Goal: Information Seeking & Learning: Learn about a topic

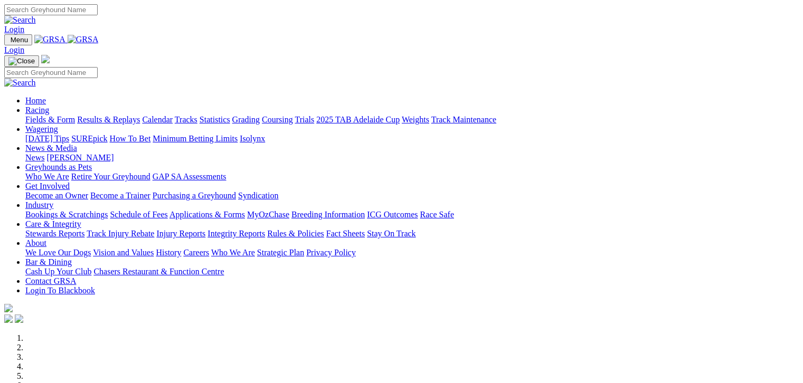
click at [33, 115] on link "Fields & Form" at bounding box center [50, 119] width 50 height 9
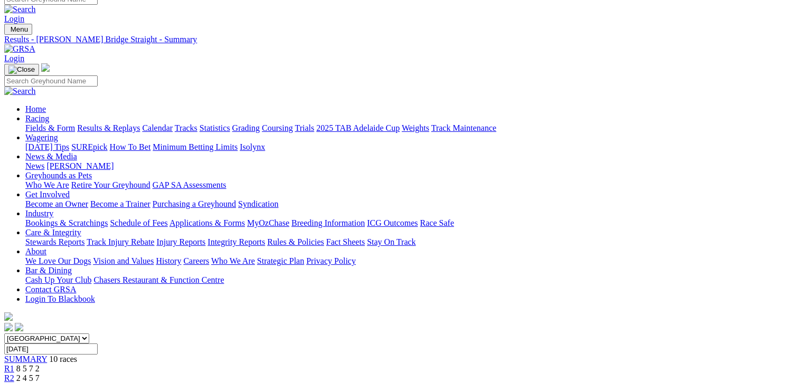
scroll to position [13, 0]
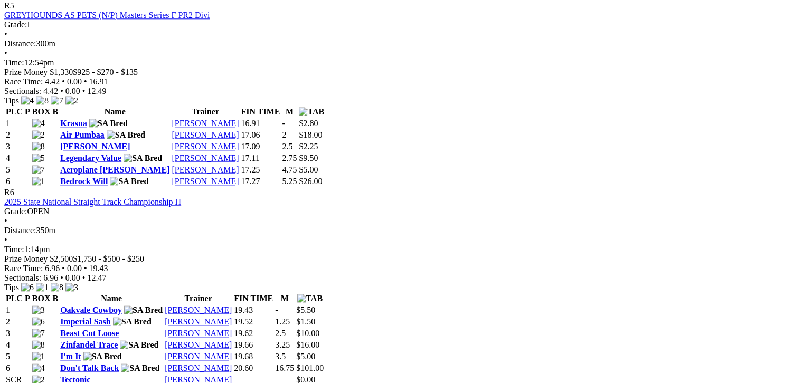
scroll to position [1202, 0]
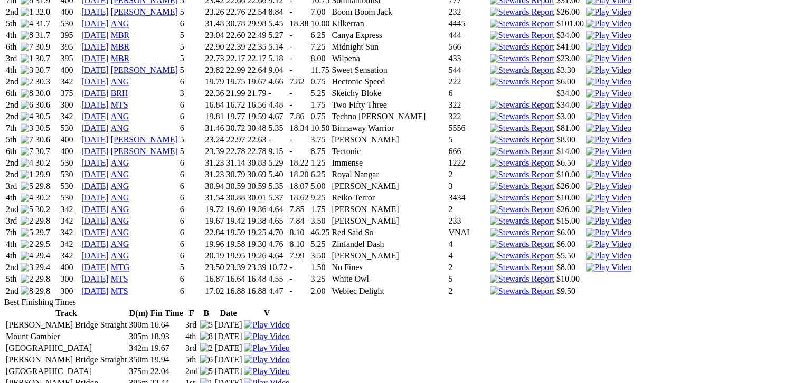
scroll to position [1875, 0]
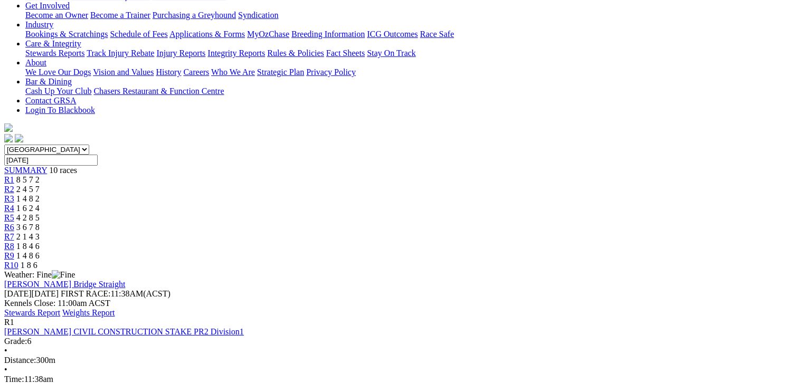
scroll to position [198, 0]
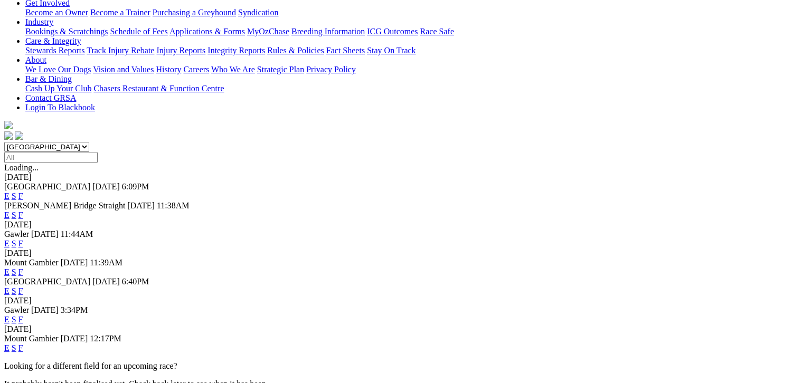
scroll to position [211, 0]
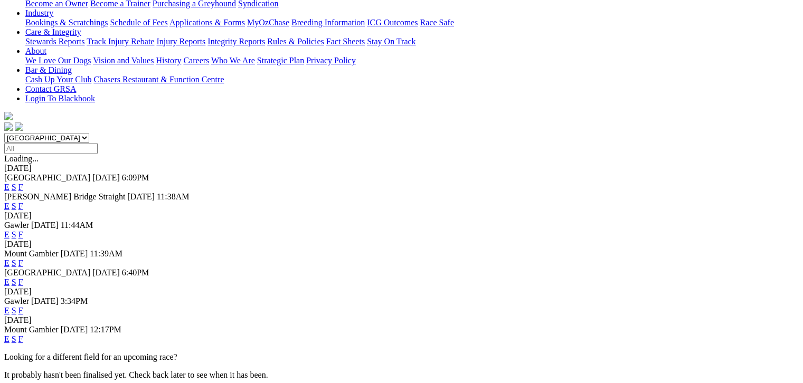
click at [23, 259] on link "F" at bounding box center [20, 263] width 5 height 9
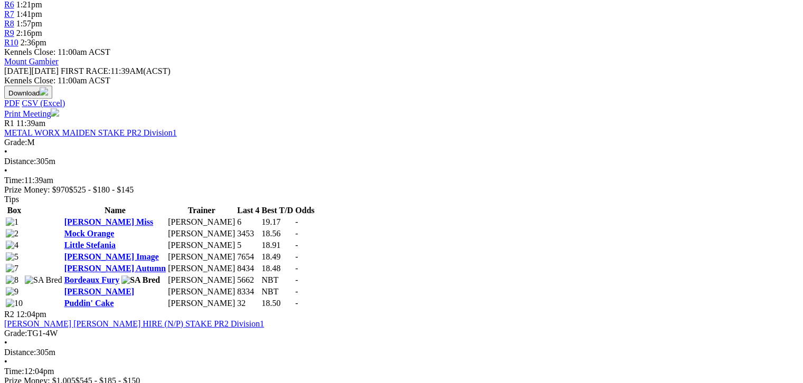
scroll to position [357, 0]
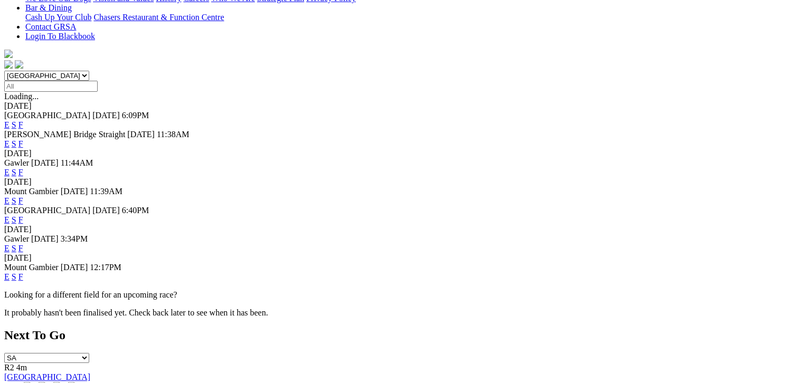
scroll to position [304, 0]
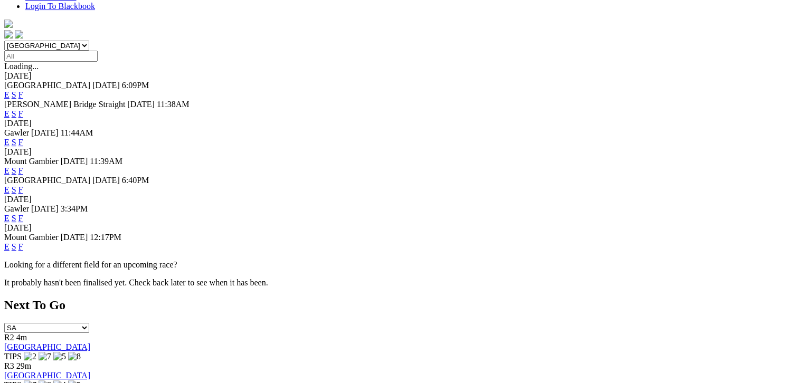
click at [23, 242] on link "F" at bounding box center [20, 246] width 5 height 9
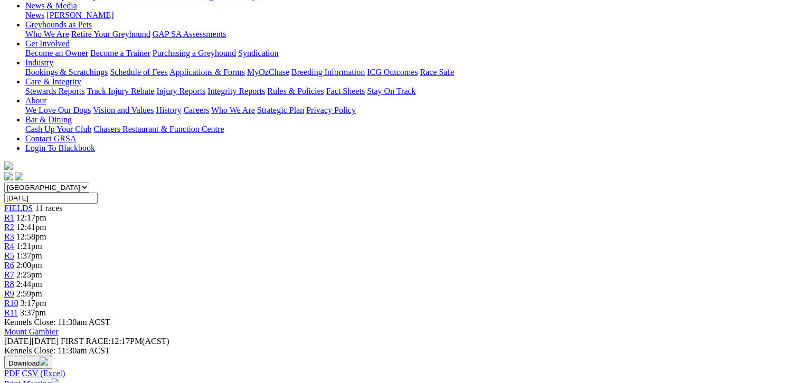
scroll to position [158, 0]
